Goal: Task Accomplishment & Management: Manage account settings

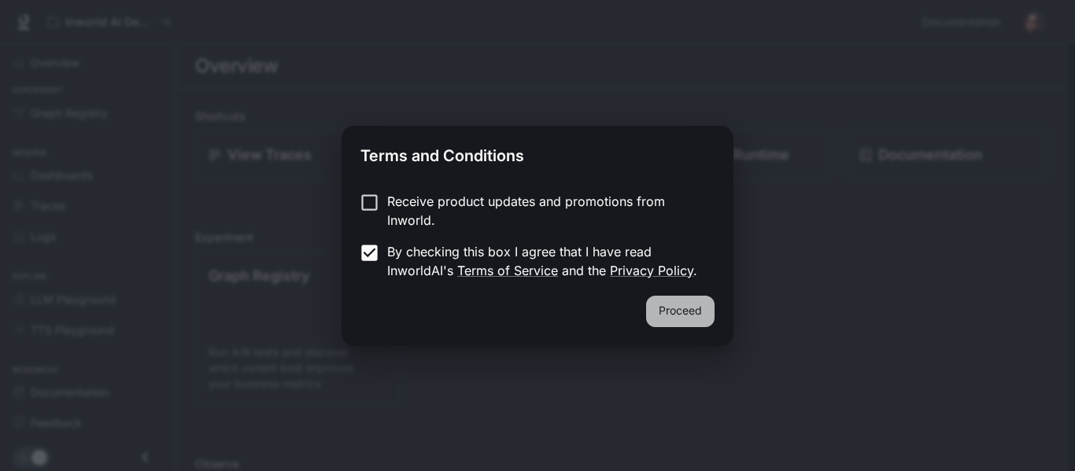
click at [692, 322] on button "Proceed" at bounding box center [680, 311] width 68 height 31
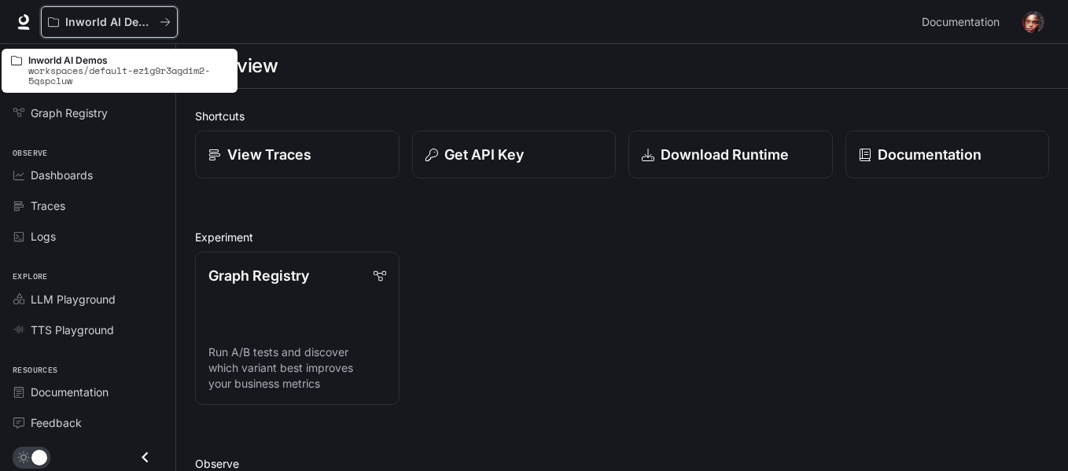
click at [166, 21] on icon "All workspaces" at bounding box center [165, 22] width 11 height 11
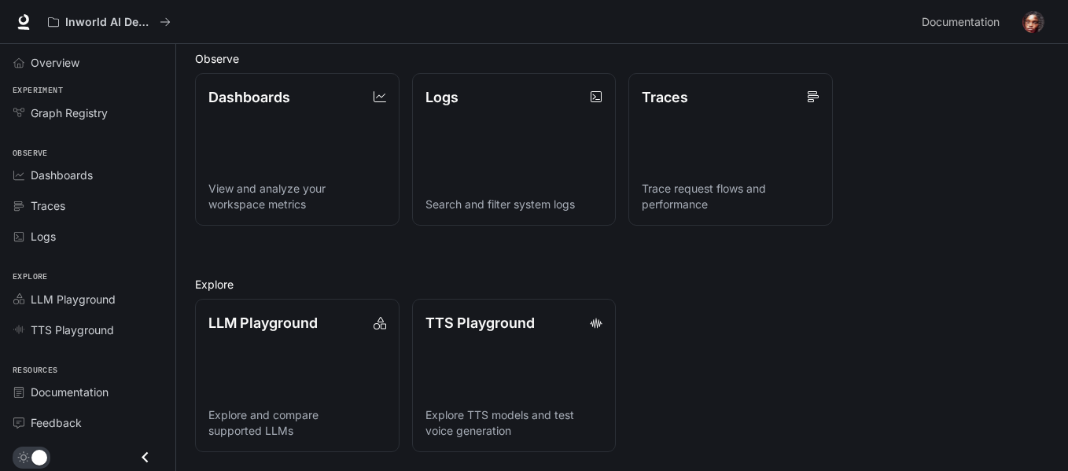
click at [1035, 24] on img "button" at bounding box center [1034, 22] width 22 height 22
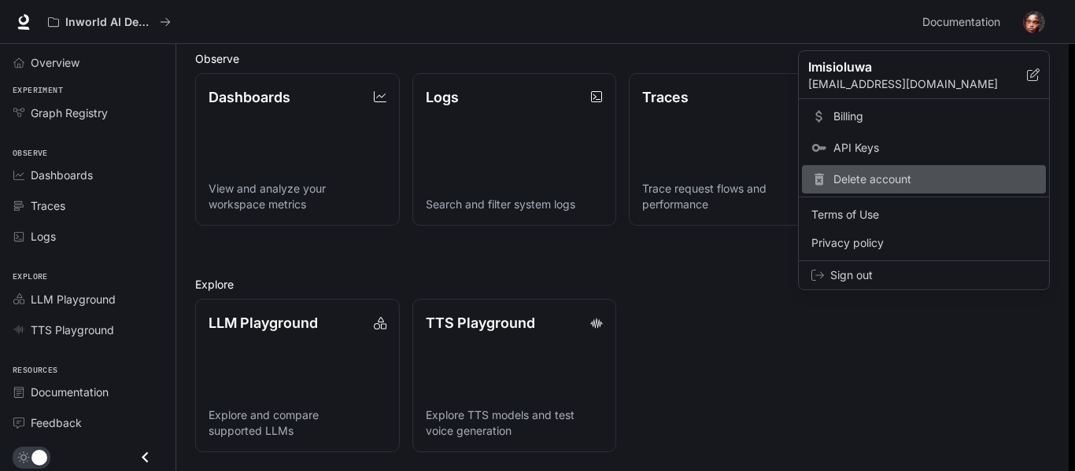
click at [847, 180] on span "Delete account" at bounding box center [934, 180] width 203 height 16
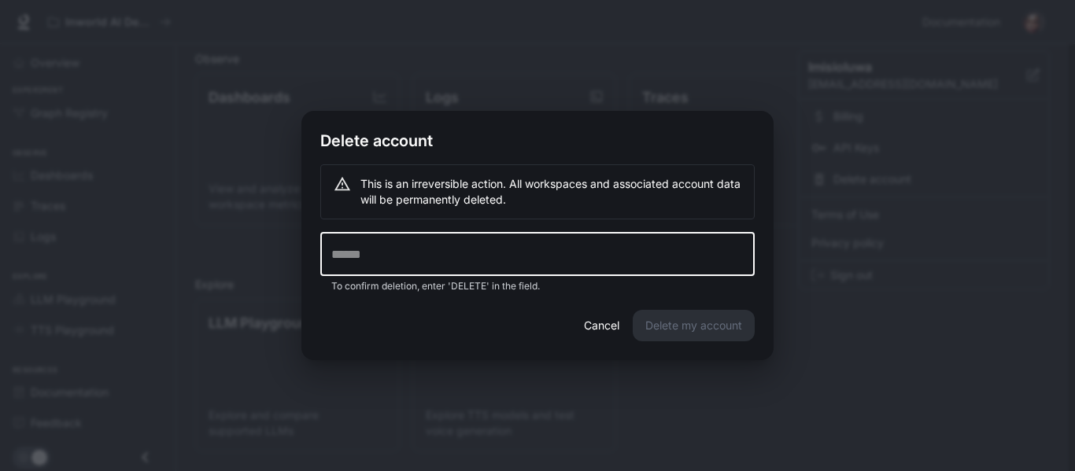
click at [414, 245] on input "text" at bounding box center [537, 254] width 434 height 44
type input "******"
click at [709, 328] on button "Delete my account" at bounding box center [694, 325] width 122 height 31
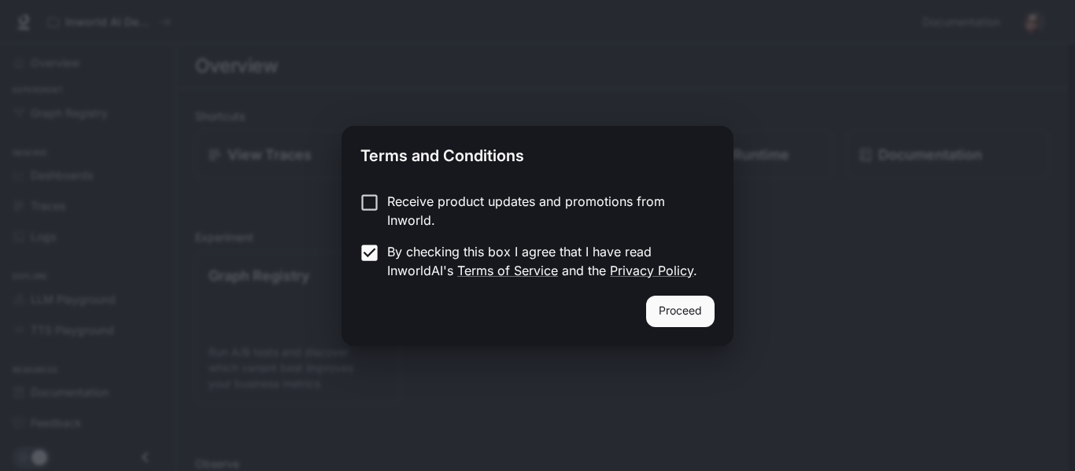
click at [685, 315] on button "Proceed" at bounding box center [680, 311] width 68 height 31
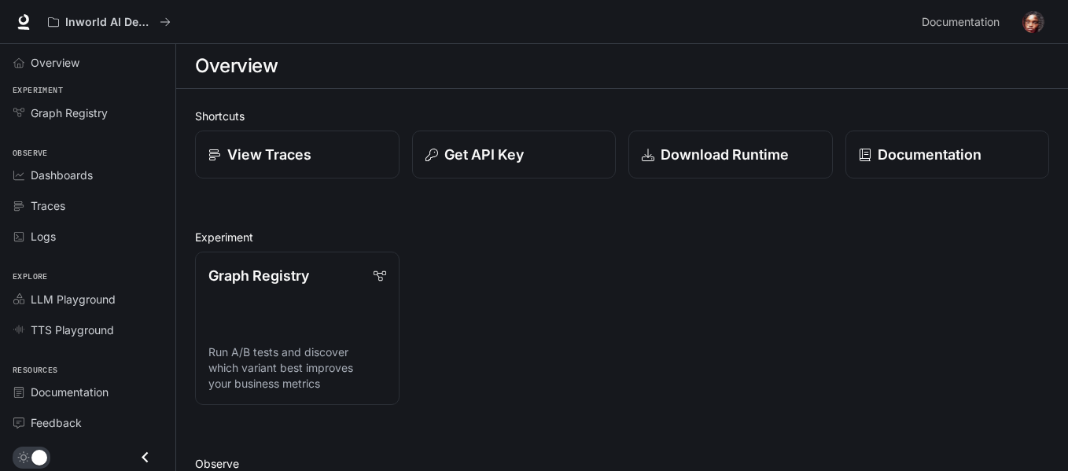
scroll to position [3, 0]
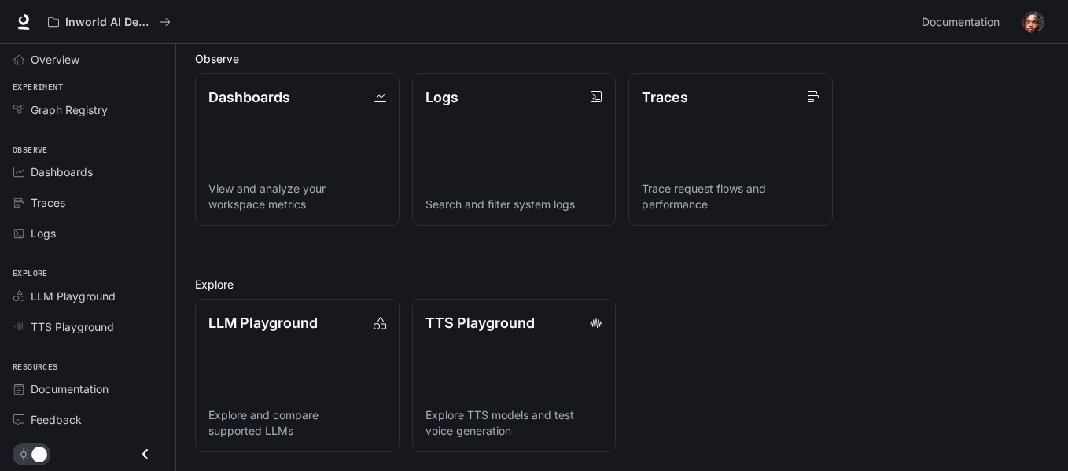
click at [356, 326] on div "LLM Playground" at bounding box center [297, 322] width 178 height 21
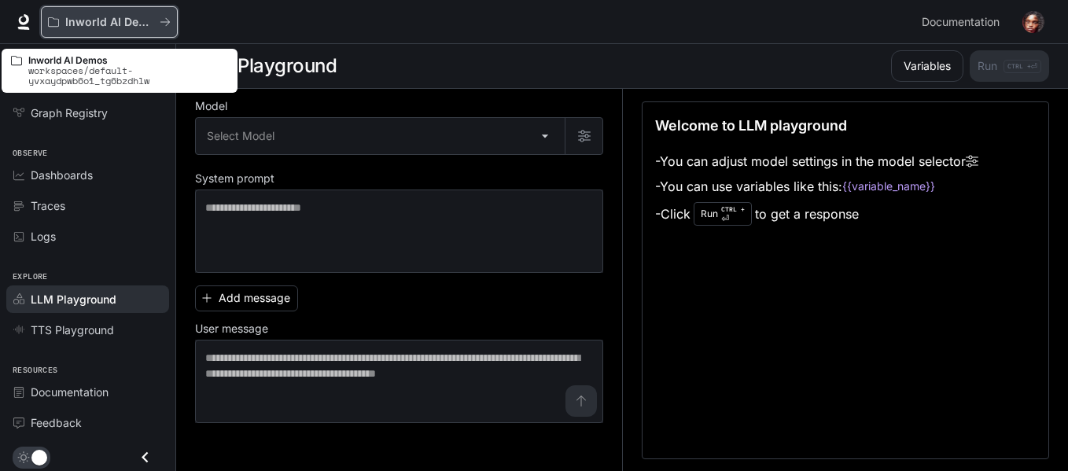
click at [164, 22] on icon "All workspaces" at bounding box center [164, 22] width 9 height 8
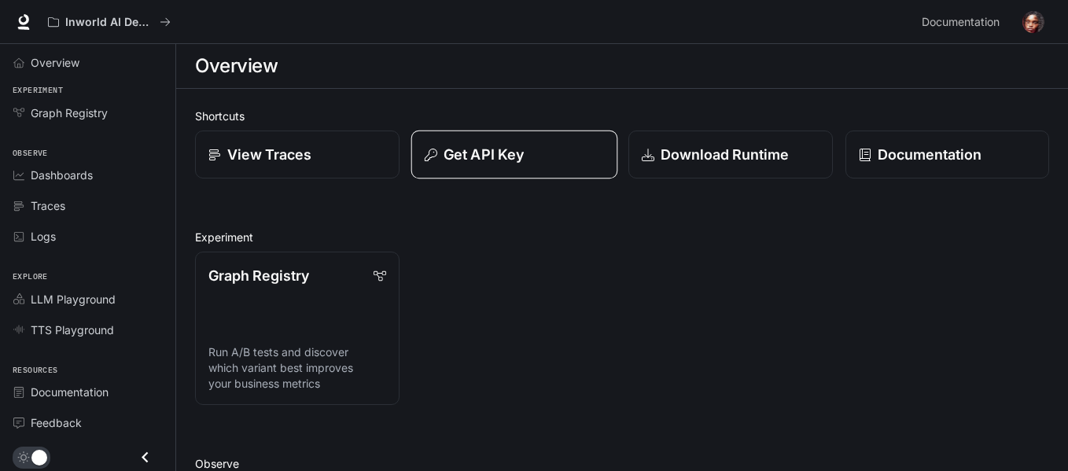
click at [486, 157] on p "Get API Key" at bounding box center [484, 154] width 80 height 21
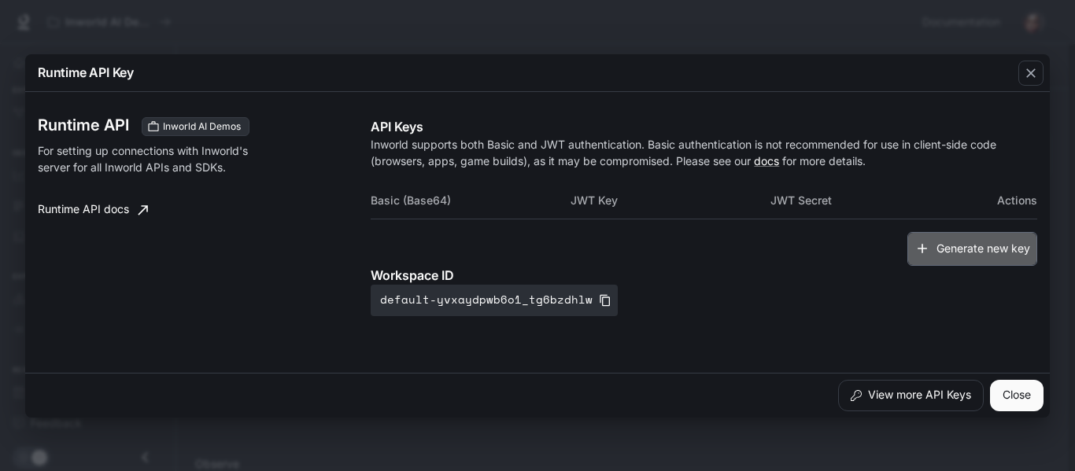
click at [953, 253] on button "Generate new key" at bounding box center [972, 249] width 130 height 34
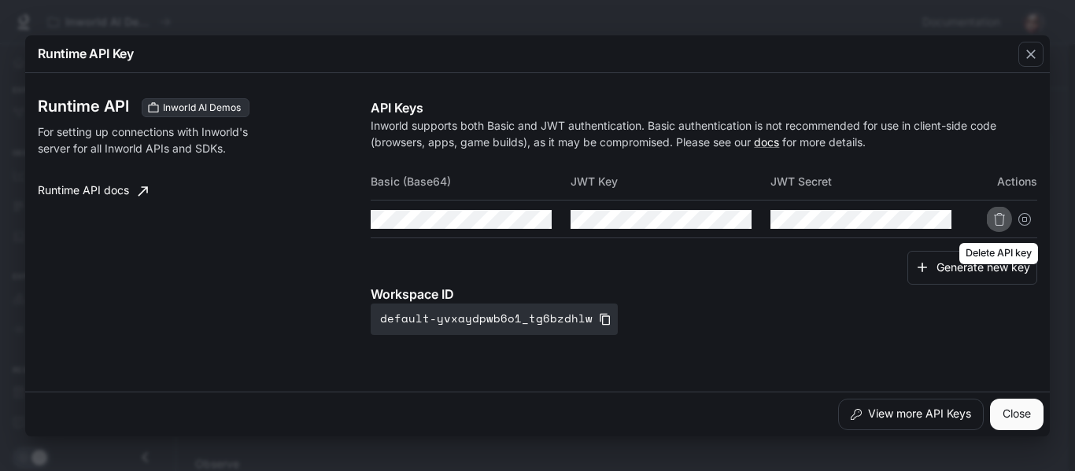
click at [998, 218] on icon "Delete API key" at bounding box center [999, 219] width 13 height 13
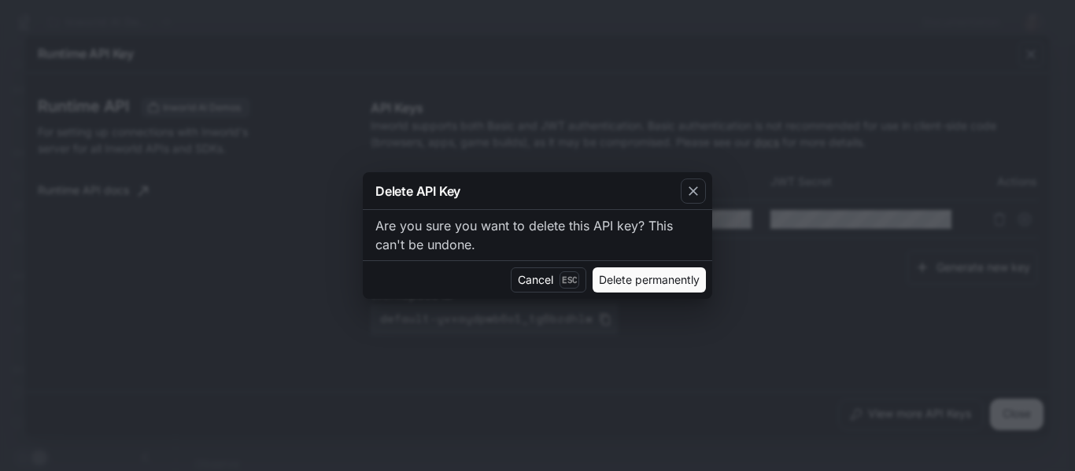
click at [653, 280] on button "Delete permanently" at bounding box center [648, 279] width 113 height 25
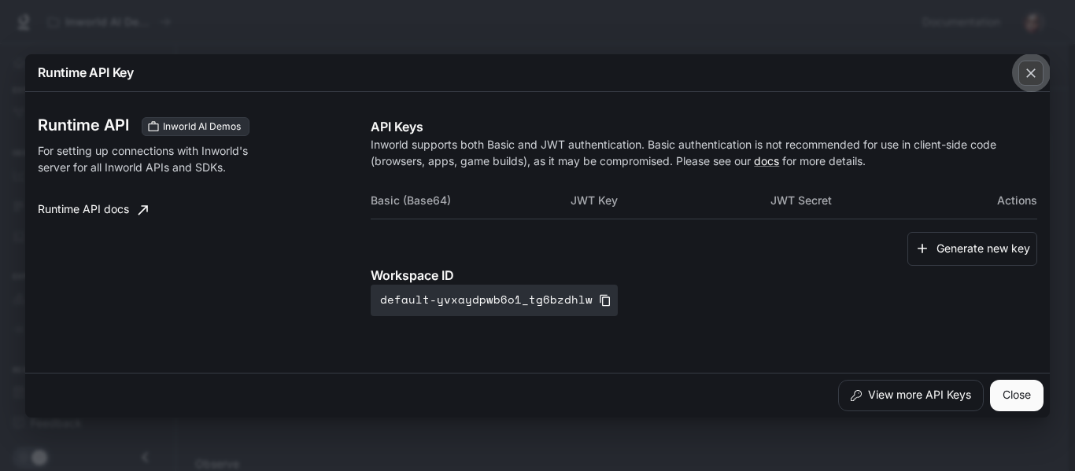
click at [1026, 73] on icon "button" at bounding box center [1031, 73] width 16 height 16
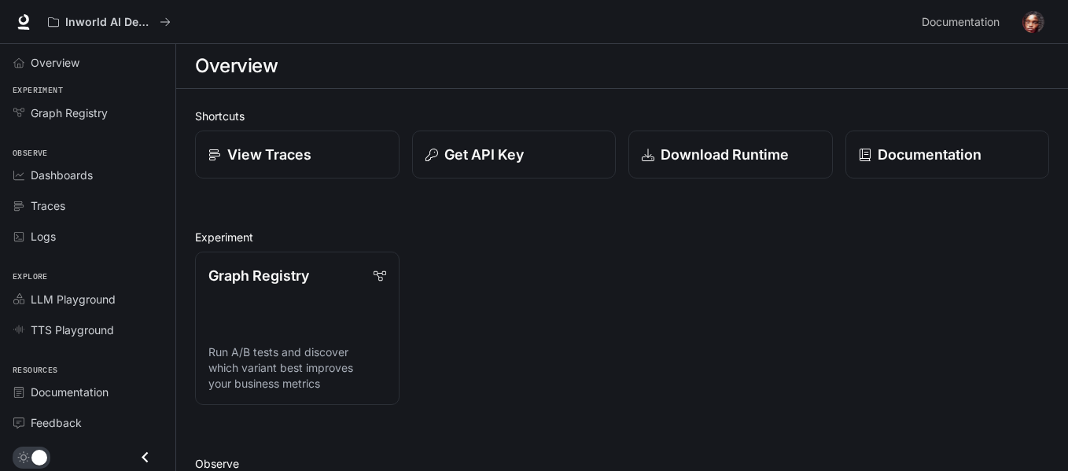
click at [1041, 24] on img "button" at bounding box center [1034, 22] width 22 height 22
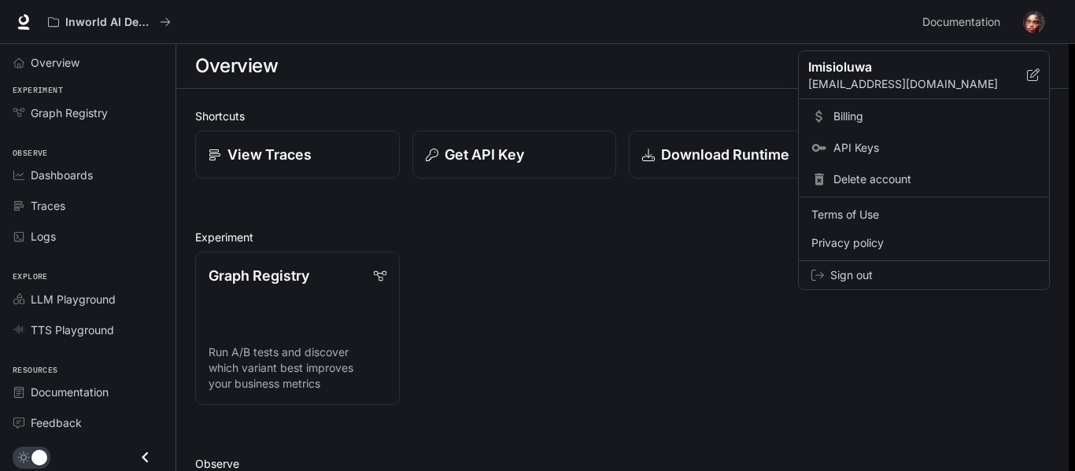
click at [57, 65] on div at bounding box center [537, 235] width 1075 height 471
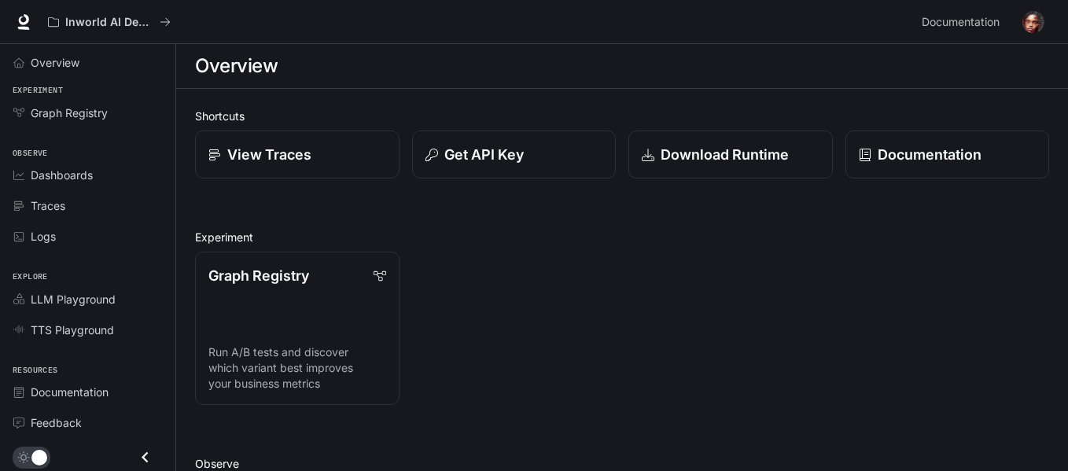
click at [53, 61] on span "Overview" at bounding box center [55, 62] width 49 height 17
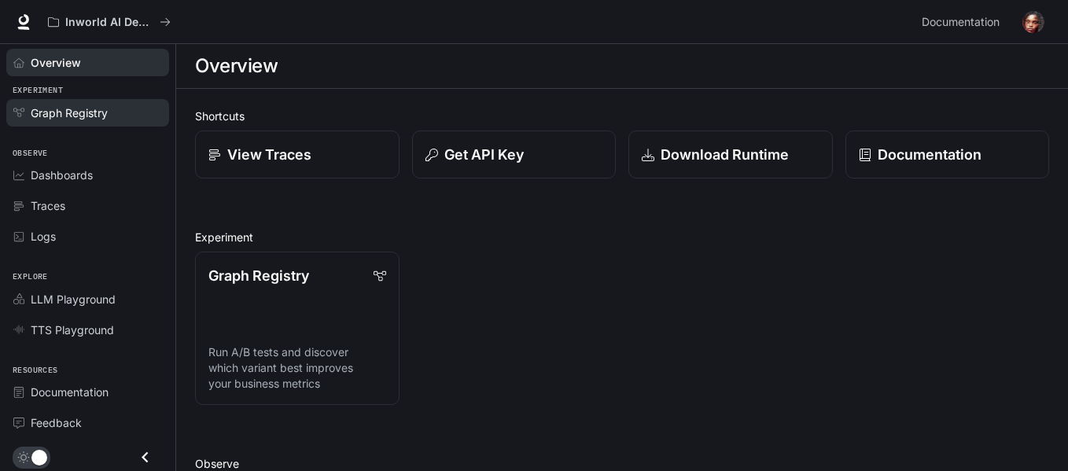
click at [61, 123] on link "Graph Registry" at bounding box center [87, 113] width 163 height 28
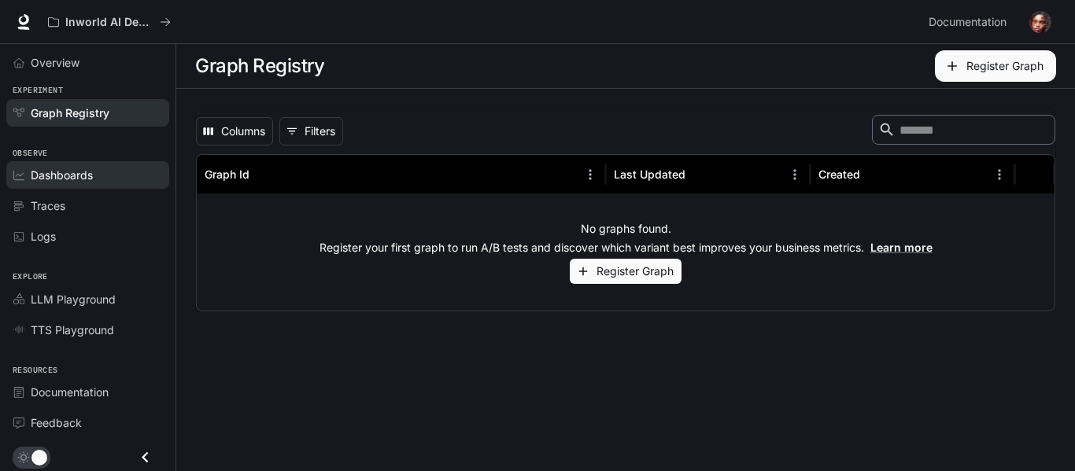
click at [47, 175] on span "Dashboards" at bounding box center [62, 175] width 62 height 17
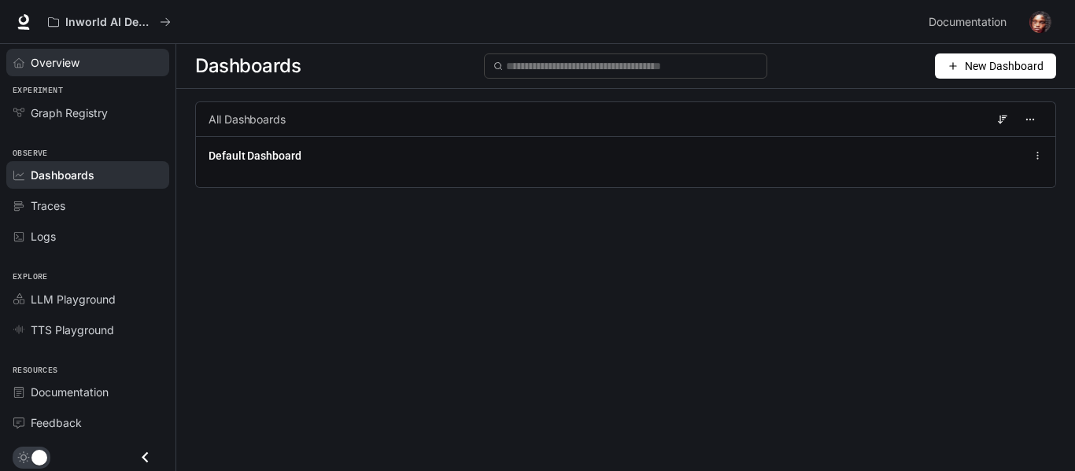
click at [49, 68] on span "Overview" at bounding box center [55, 62] width 49 height 17
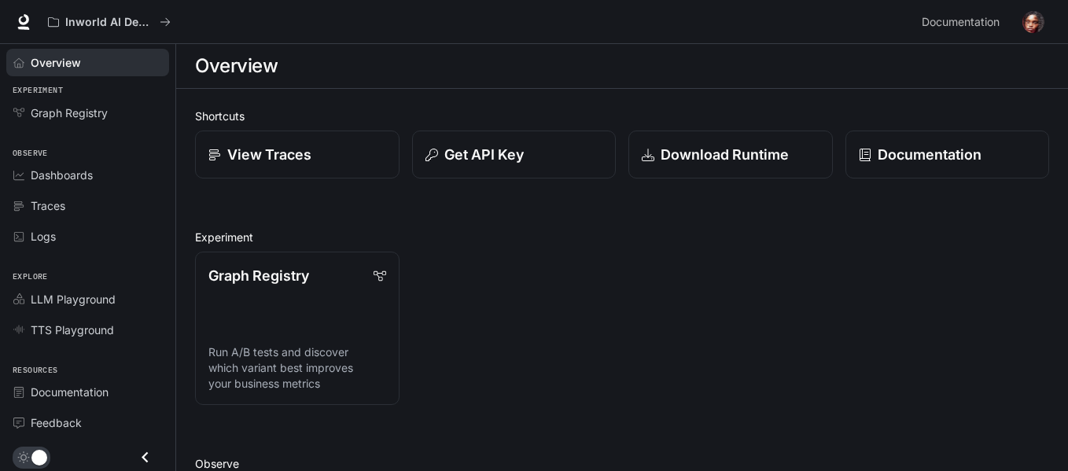
click at [54, 160] on li "Dashboards" at bounding box center [87, 175] width 175 height 31
click at [55, 168] on span "Dashboards" at bounding box center [62, 175] width 62 height 17
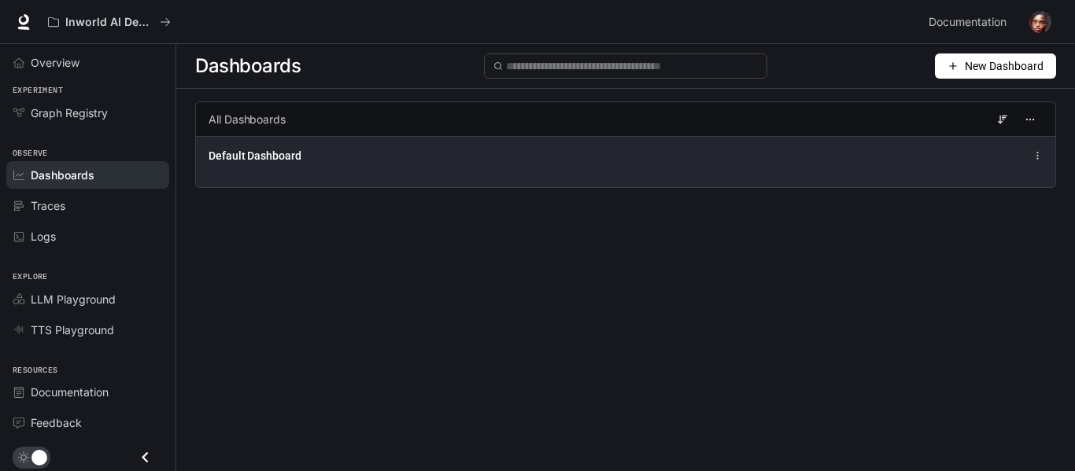
click at [1038, 150] on div "Default Dashboard" at bounding box center [625, 155] width 834 height 19
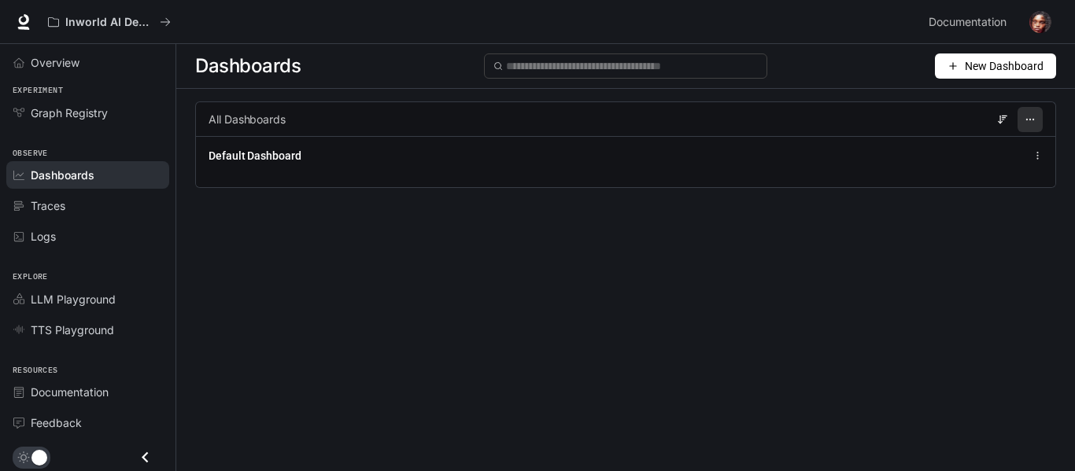
click at [1030, 121] on icon "button" at bounding box center [1029, 119] width 11 height 11
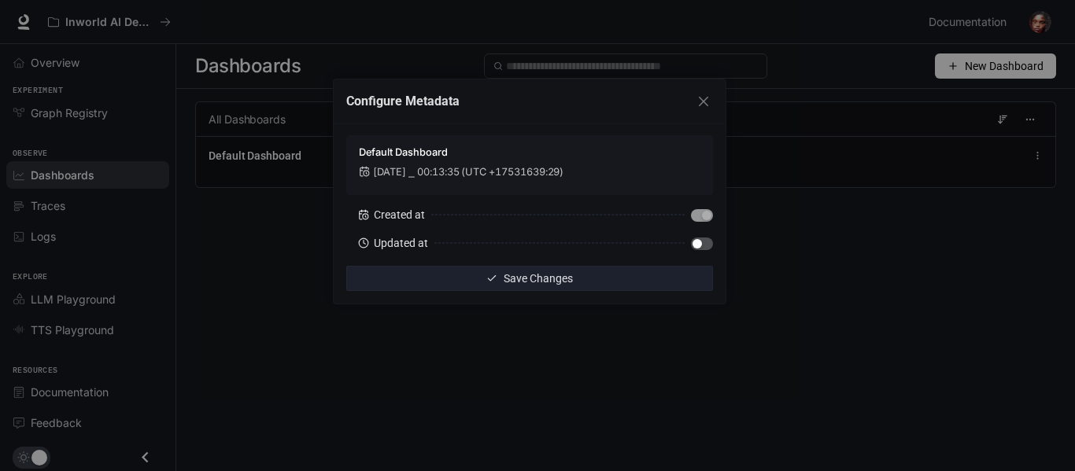
drag, startPoint x: 1038, startPoint y: 212, endPoint x: 1043, endPoint y: 182, distance: 30.4
click at [1038, 211] on div "Configure Metadata Default Dashboard Jan 1, 2001 ⎯ 00:13:35 (UTC +17531639:29) …" at bounding box center [537, 235] width 1075 height 471
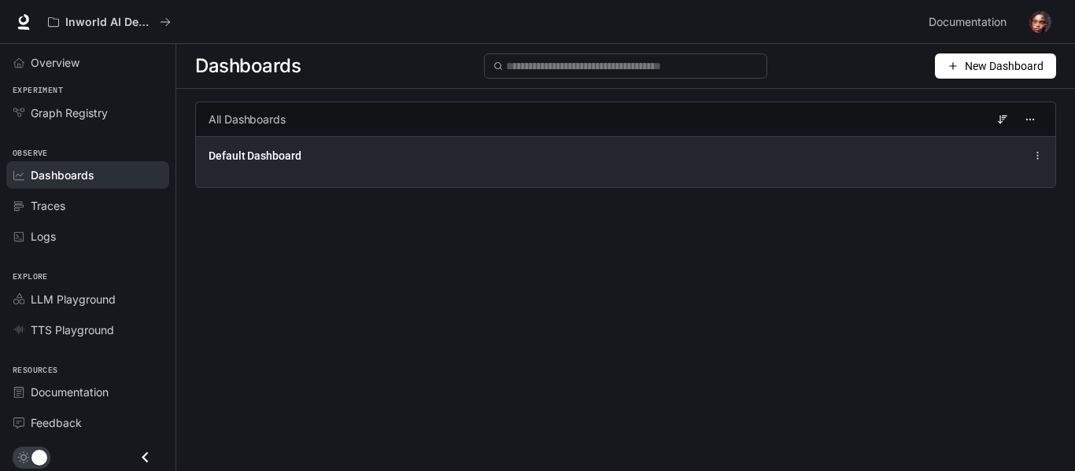
drag, startPoint x: 1035, startPoint y: 149, endPoint x: 1024, endPoint y: 186, distance: 37.8
click at [1024, 186] on div "Default Dashboard" at bounding box center [625, 161] width 859 height 51
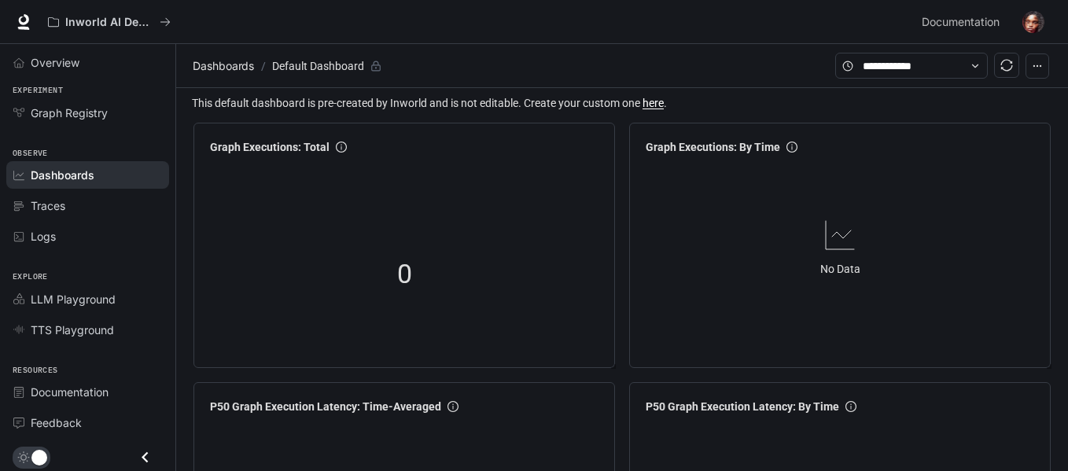
click at [1033, 64] on icon "button" at bounding box center [1037, 66] width 11 height 11
click at [72, 171] on span "Dashboards" at bounding box center [63, 175] width 64 height 17
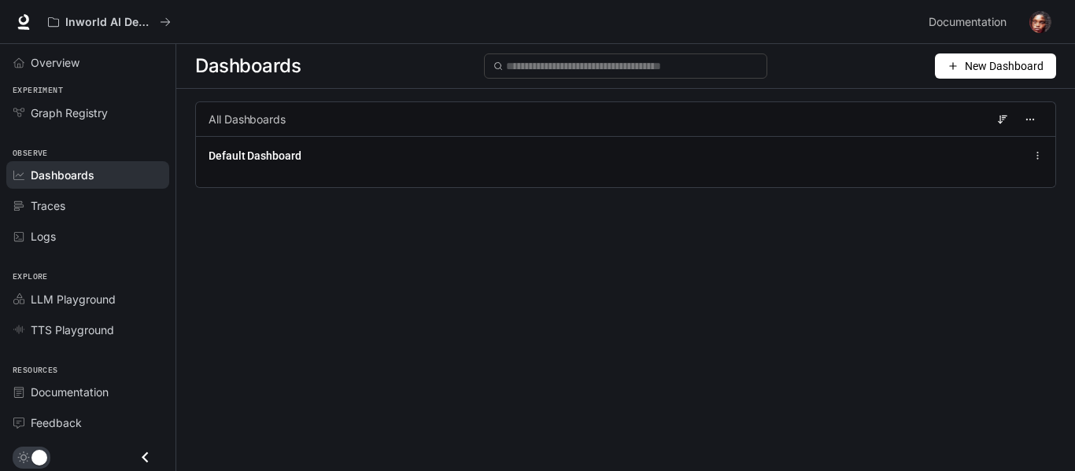
click at [957, 66] on icon "button" at bounding box center [952, 66] width 11 height 11
click at [951, 95] on div "Create dashboard" at bounding box center [977, 99] width 131 height 17
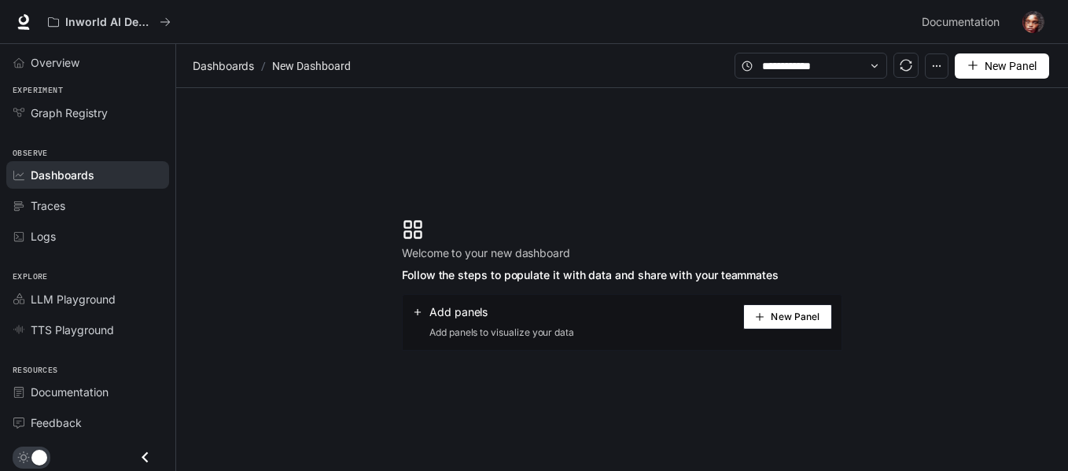
click at [942, 61] on icon "button" at bounding box center [936, 66] width 11 height 11
click at [617, 127] on section "Welcome to your new dashboard Follow the steps to populate it with data and sha…" at bounding box center [622, 284] width 892 height 393
click at [871, 69] on icon at bounding box center [874, 66] width 11 height 11
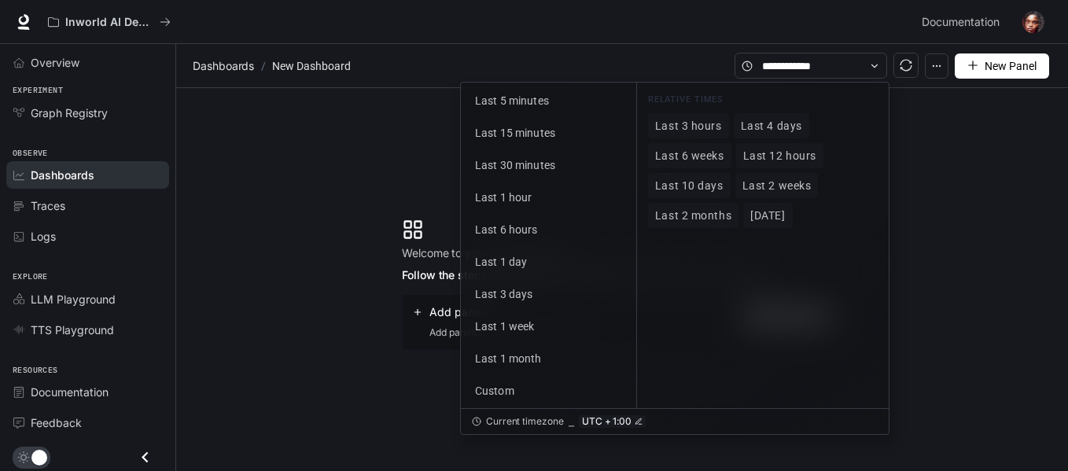
click at [903, 158] on section "Welcome to your new dashboard Follow the steps to populate it with data and sha…" at bounding box center [622, 284] width 892 height 393
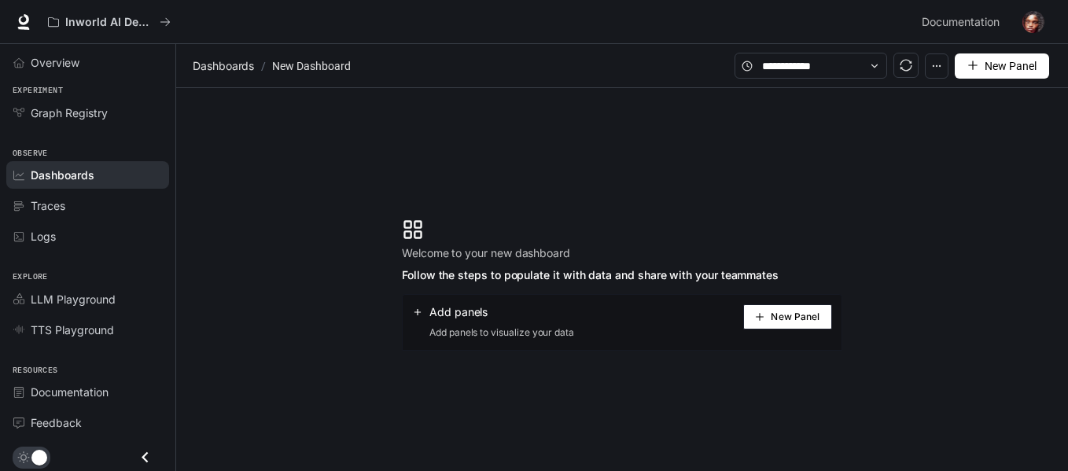
click at [543, 123] on section "Welcome to your new dashboard Follow the steps to populate it with data and sha…" at bounding box center [622, 284] width 892 height 393
click at [66, 170] on span "Dashboards" at bounding box center [63, 175] width 64 height 17
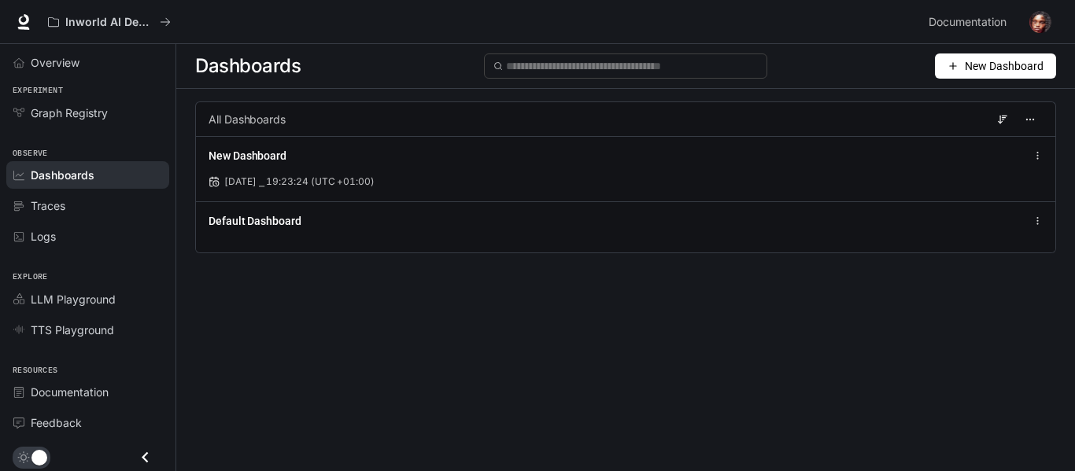
drag, startPoint x: 297, startPoint y: 168, endPoint x: 265, endPoint y: 364, distance: 199.2
click at [265, 364] on div "Dashboards New Dashboard All Dashboards New Dashboard Aug 14, 2025 ⎯ 19:23:24 (…" at bounding box center [625, 229] width 898 height 371
click at [1001, 114] on icon at bounding box center [1002, 119] width 11 height 11
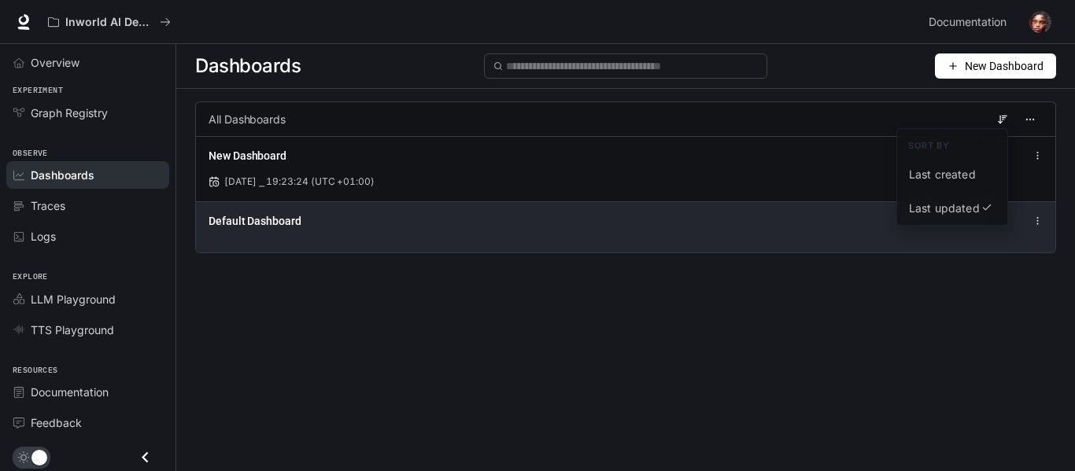
click at [690, 242] on div "Default Dashboard" at bounding box center [625, 226] width 859 height 51
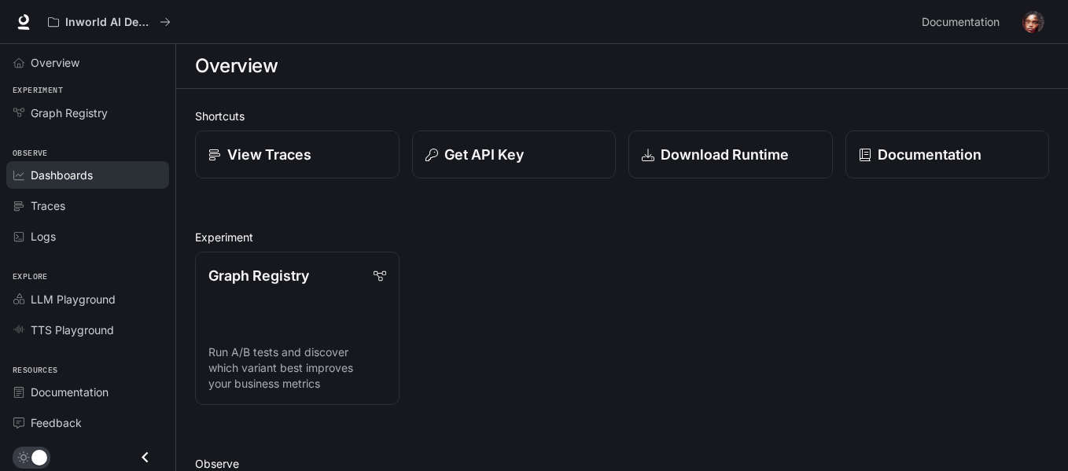
click at [57, 183] on span "Dashboards" at bounding box center [62, 175] width 62 height 17
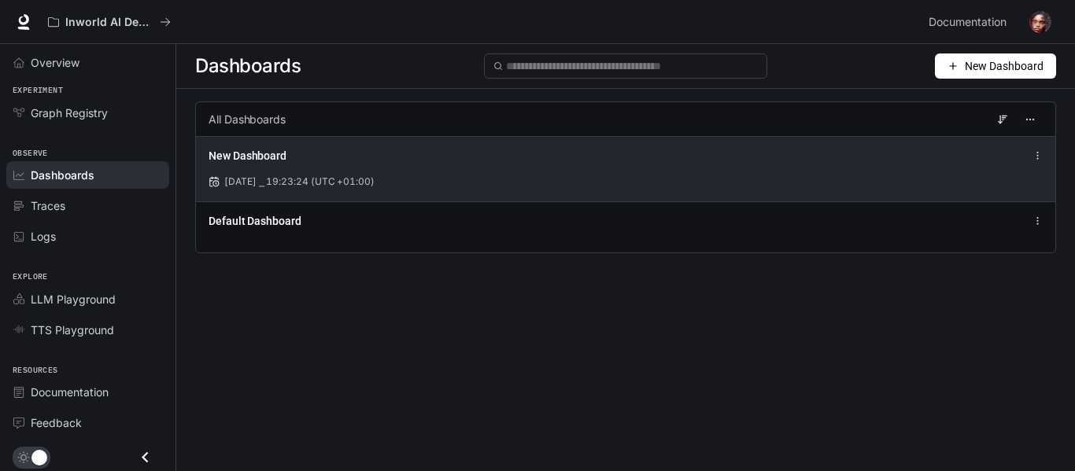
click at [456, 175] on div "[DATE] ⎯ 19:23:24 (UTC +01:00)" at bounding box center [625, 182] width 834 height 14
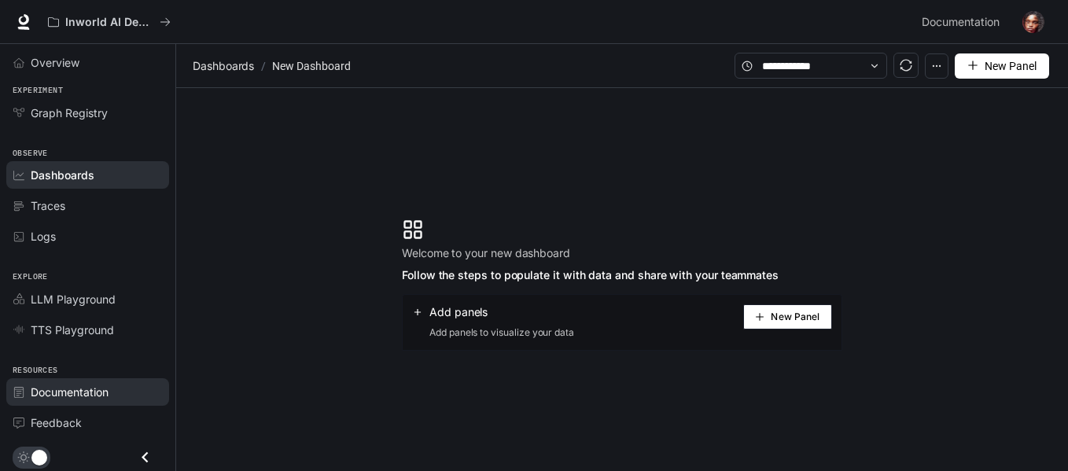
scroll to position [3, 0]
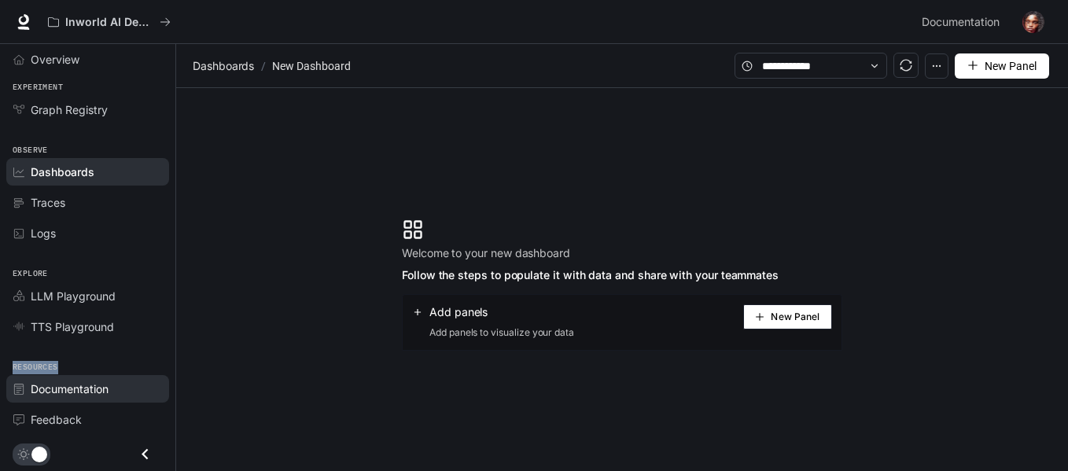
drag, startPoint x: 166, startPoint y: 330, endPoint x: 157, endPoint y: 369, distance: 39.5
click at [160, 369] on div "Overview Experiment Graph Registry Observe Dashboards Traces Logs Explore LLM P…" at bounding box center [87, 254] width 175 height 427
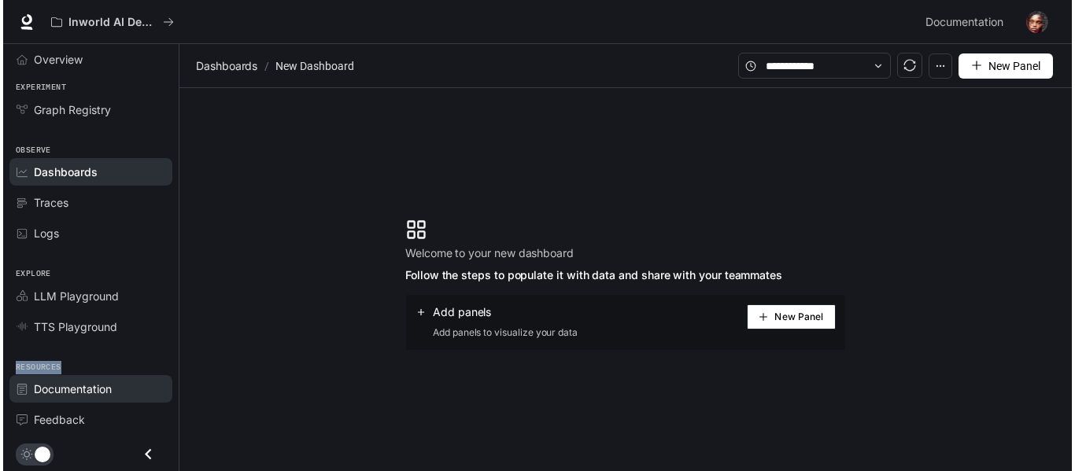
scroll to position [0, 0]
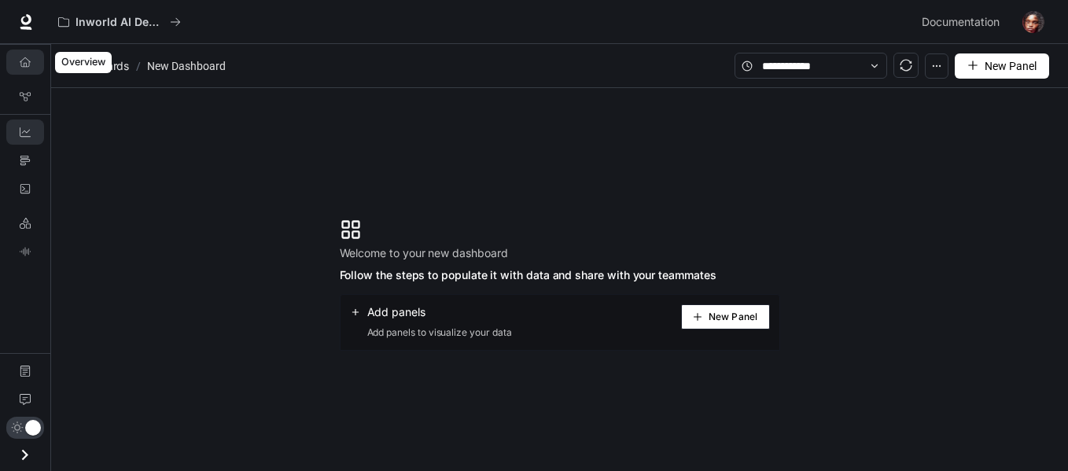
click at [20, 72] on link "Overview" at bounding box center [25, 62] width 38 height 25
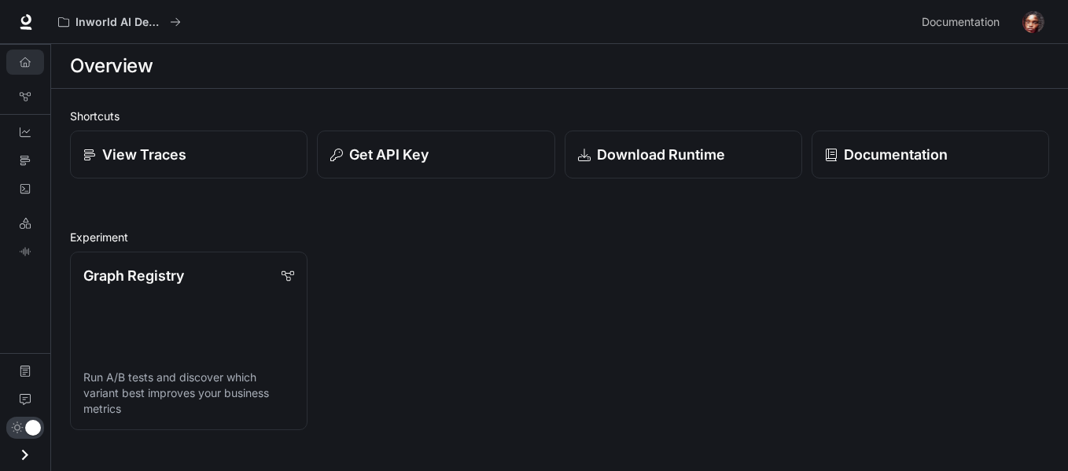
click at [1035, 13] on img "button" at bounding box center [1034, 22] width 22 height 22
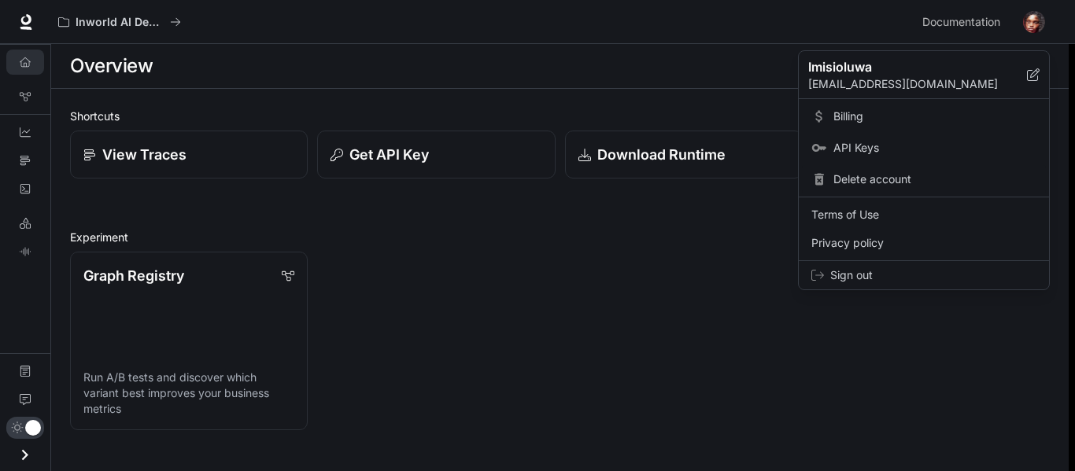
click at [819, 181] on icon at bounding box center [819, 180] width 16 height 16
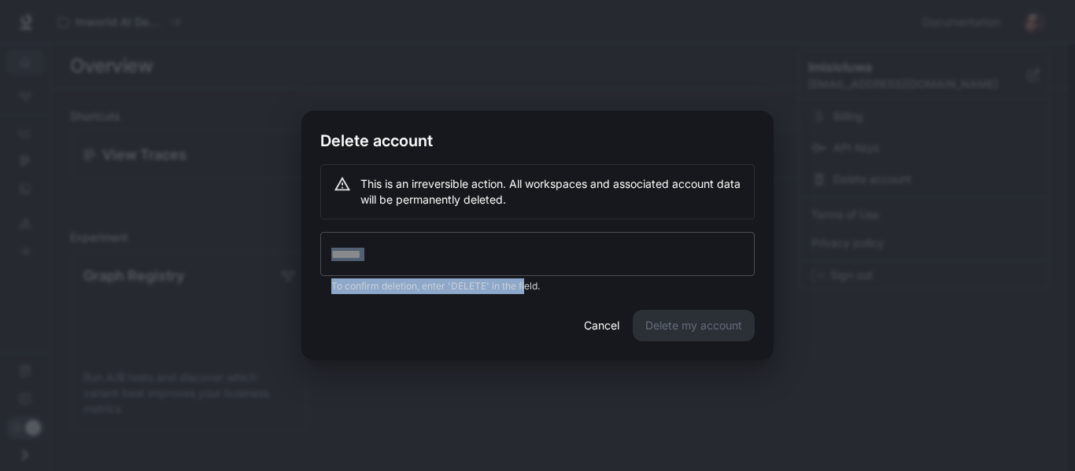
click at [523, 272] on div "​ To confirm deletion, enter 'DELETE' in the field." at bounding box center [537, 263] width 434 height 62
click at [465, 263] on input "text" at bounding box center [537, 254] width 434 height 44
click at [416, 253] on input "text" at bounding box center [537, 254] width 434 height 44
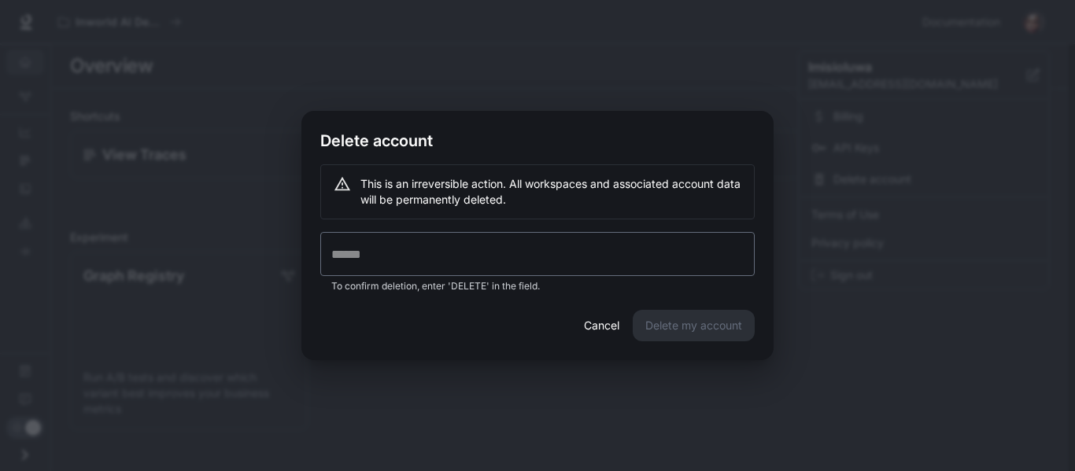
click at [390, 340] on div "Cancel Delete my account" at bounding box center [537, 335] width 472 height 50
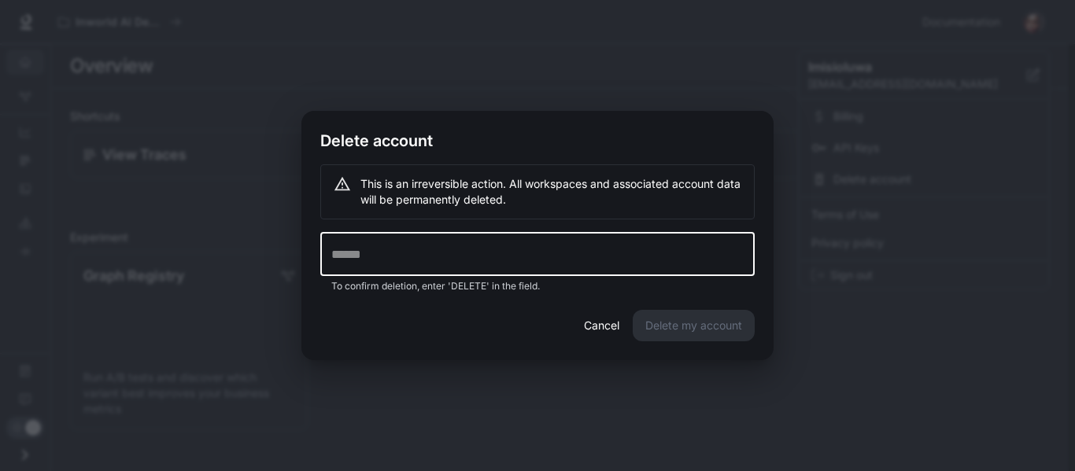
drag, startPoint x: 387, startPoint y: 259, endPoint x: 336, endPoint y: 252, distance: 51.6
click at [336, 252] on input "text" at bounding box center [537, 254] width 434 height 44
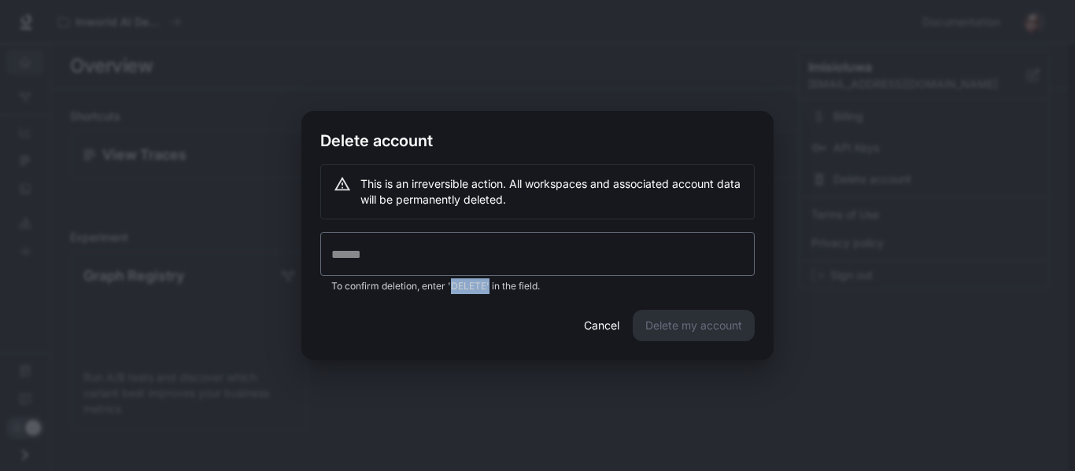
drag, startPoint x: 490, startPoint y: 290, endPoint x: 452, endPoint y: 282, distance: 38.6
click at [452, 282] on p "To confirm deletion, enter 'DELETE' in the field." at bounding box center [537, 286] width 412 height 16
copy p "DELETE'"
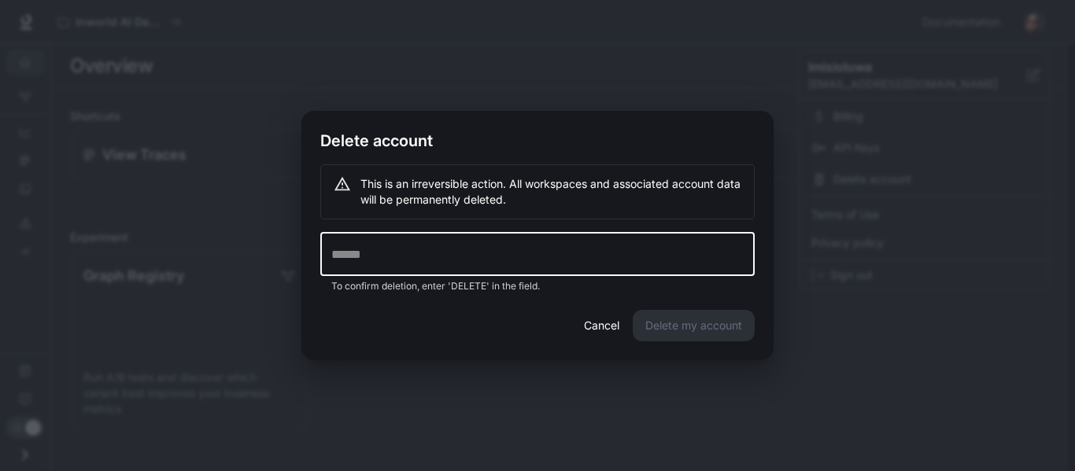
click at [359, 243] on input "text" at bounding box center [537, 254] width 434 height 44
paste input "*******"
type input "******"
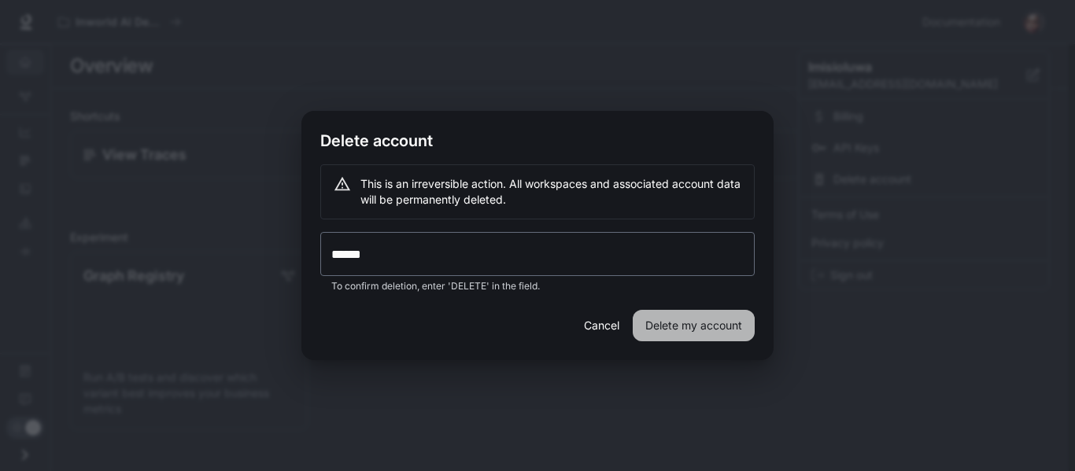
click at [657, 324] on button "Delete my account" at bounding box center [694, 325] width 122 height 31
